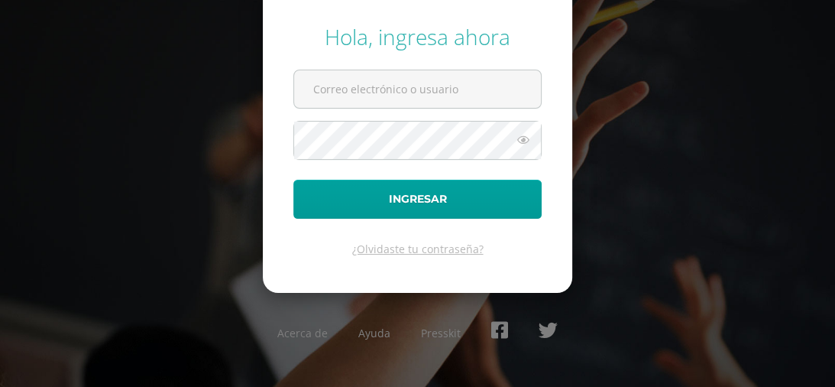
type input "[EMAIL_ADDRESS][DOMAIN_NAME]"
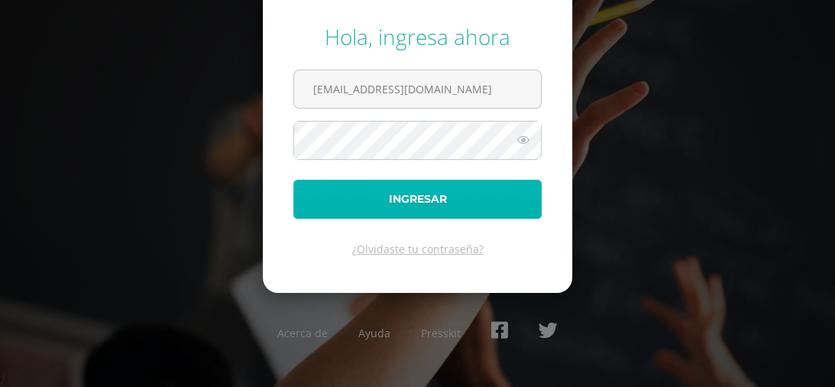
click at [435, 197] on button "Ingresar" at bounding box center [418, 199] width 248 height 39
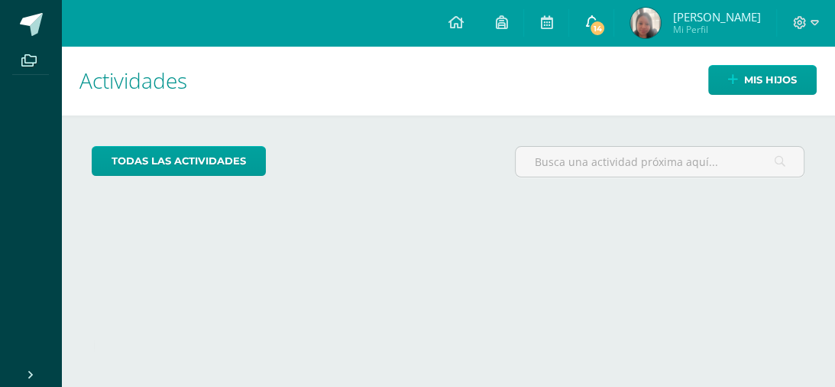
click at [586, 19] on icon at bounding box center [592, 22] width 12 height 14
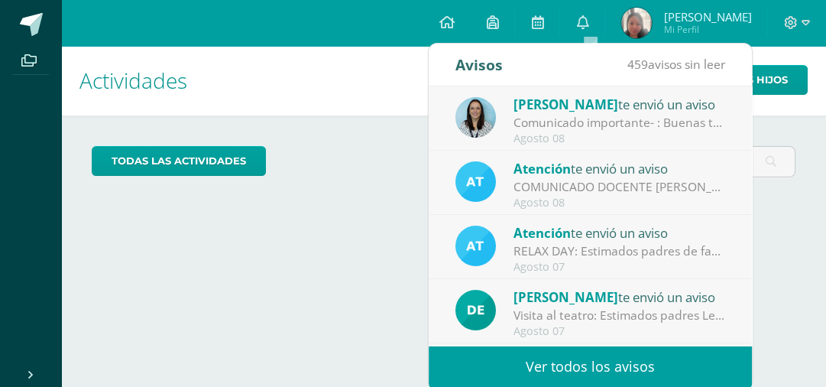
click at [597, 129] on div "Comunicado importante- : Buenas tardes estimados padres de familia, Les compart…" at bounding box center [620, 123] width 212 height 18
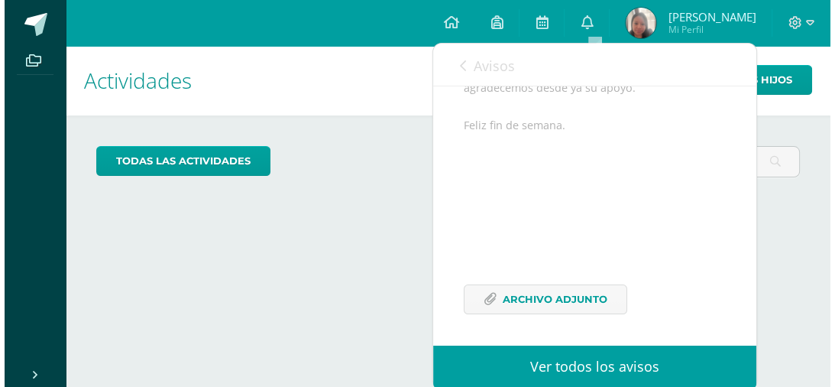
scroll to position [226, 0]
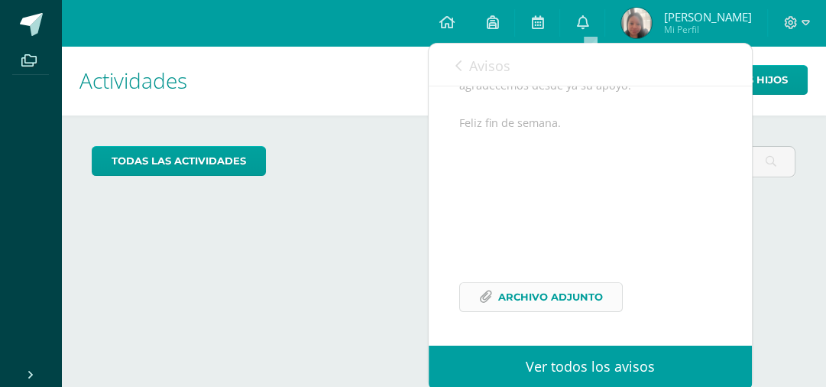
click at [556, 299] on span "Archivo Adjunto" at bounding box center [550, 297] width 105 height 28
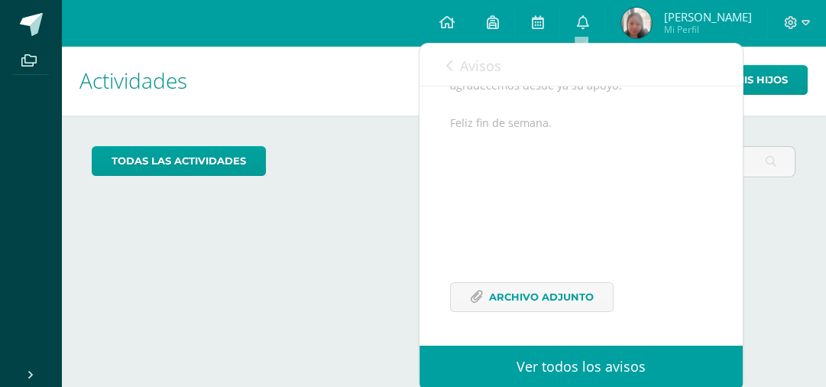
click at [804, 254] on div "Actividades Mis hijos todas las Actividades No tienes actividades Échale un vis…" at bounding box center [443, 216] width 777 height 341
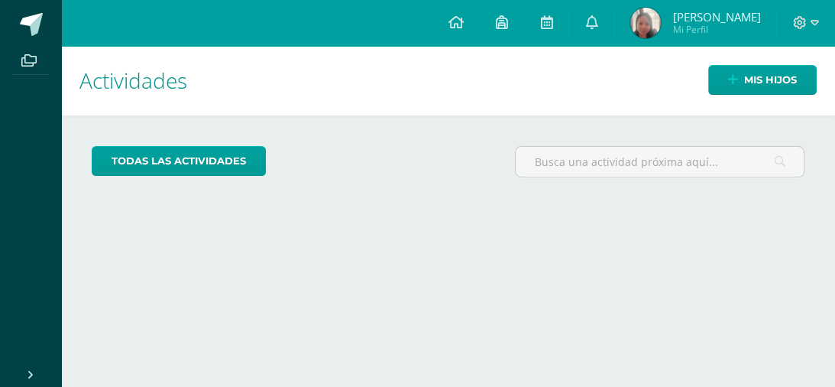
click at [683, 26] on span "Mi Perfil" at bounding box center [717, 29] width 88 height 13
